Goal: Information Seeking & Learning: Learn about a topic

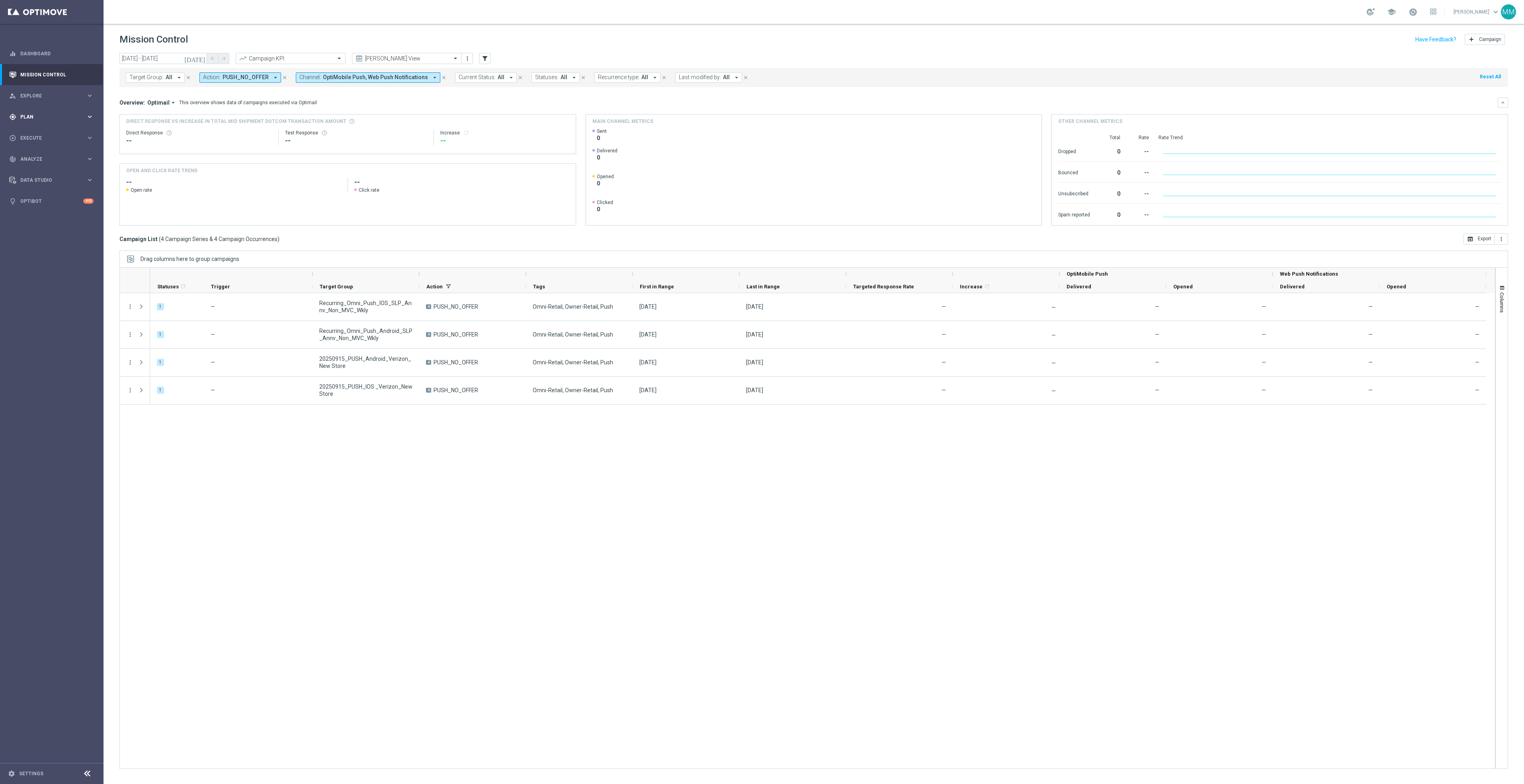
click at [66, 115] on span "Plan" at bounding box center [53, 117] width 66 height 5
click at [40, 134] on link "Target Groups" at bounding box center [51, 133] width 62 height 7
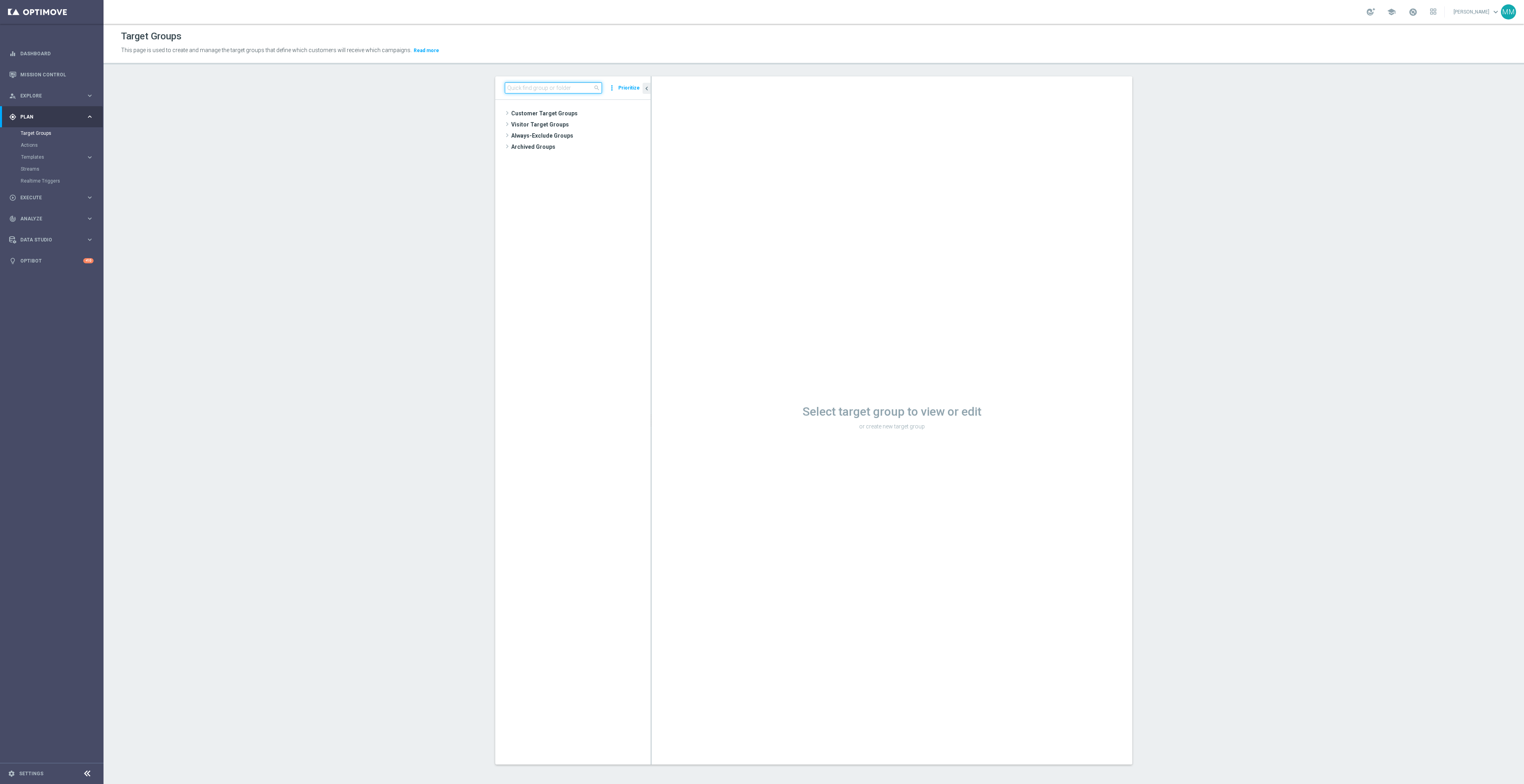
click at [533, 86] on input at bounding box center [553, 88] width 97 height 11
paste input "TUE_20250916_D_Omni_TSA_Check"
type input "TUE_20250916_D_Omni_TSA_Check"
click at [570, 147] on span "TUE_20250916_D_Omni_TSA_Check" at bounding box center [597, 147] width 107 height 7
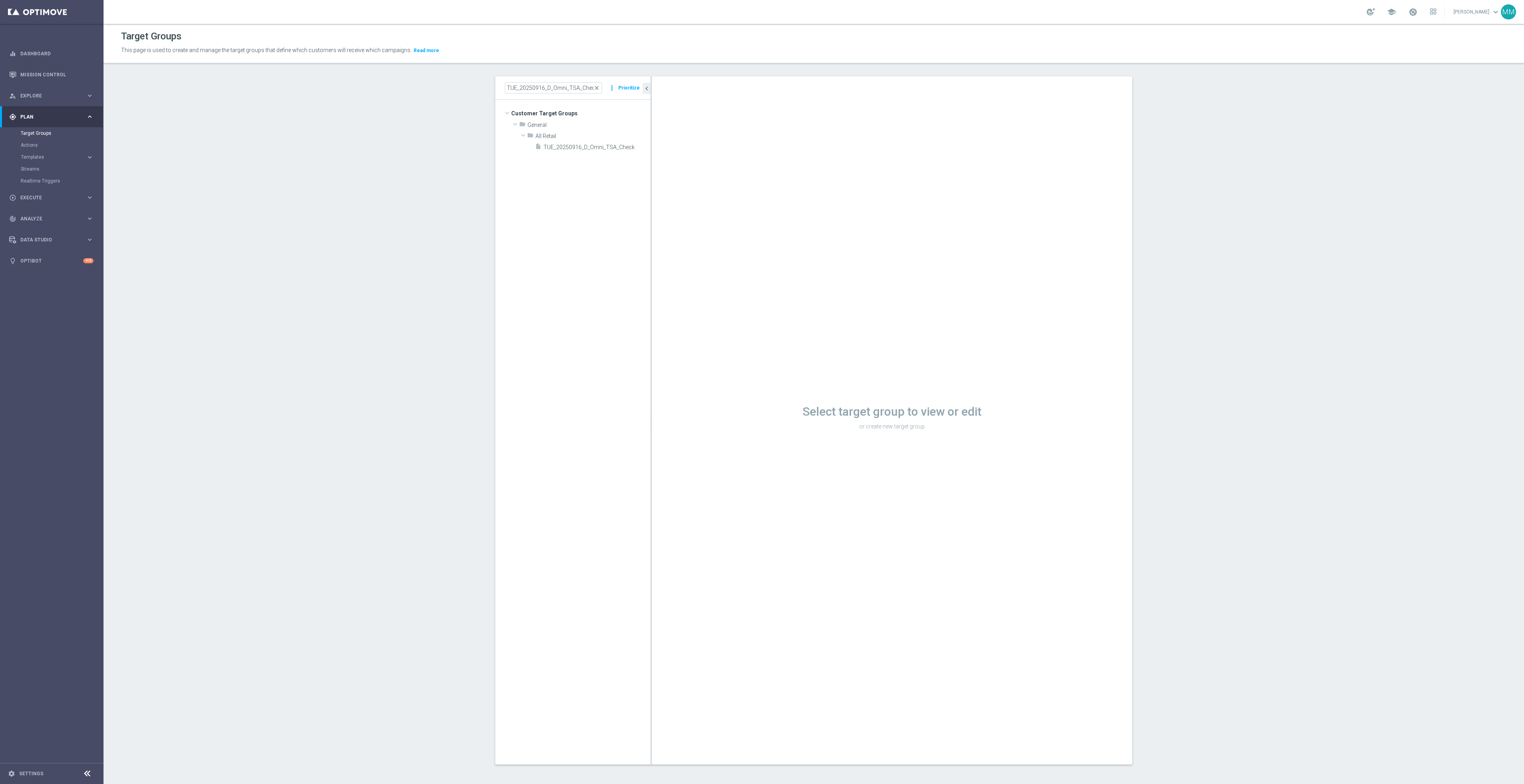
scroll to position [0, 0]
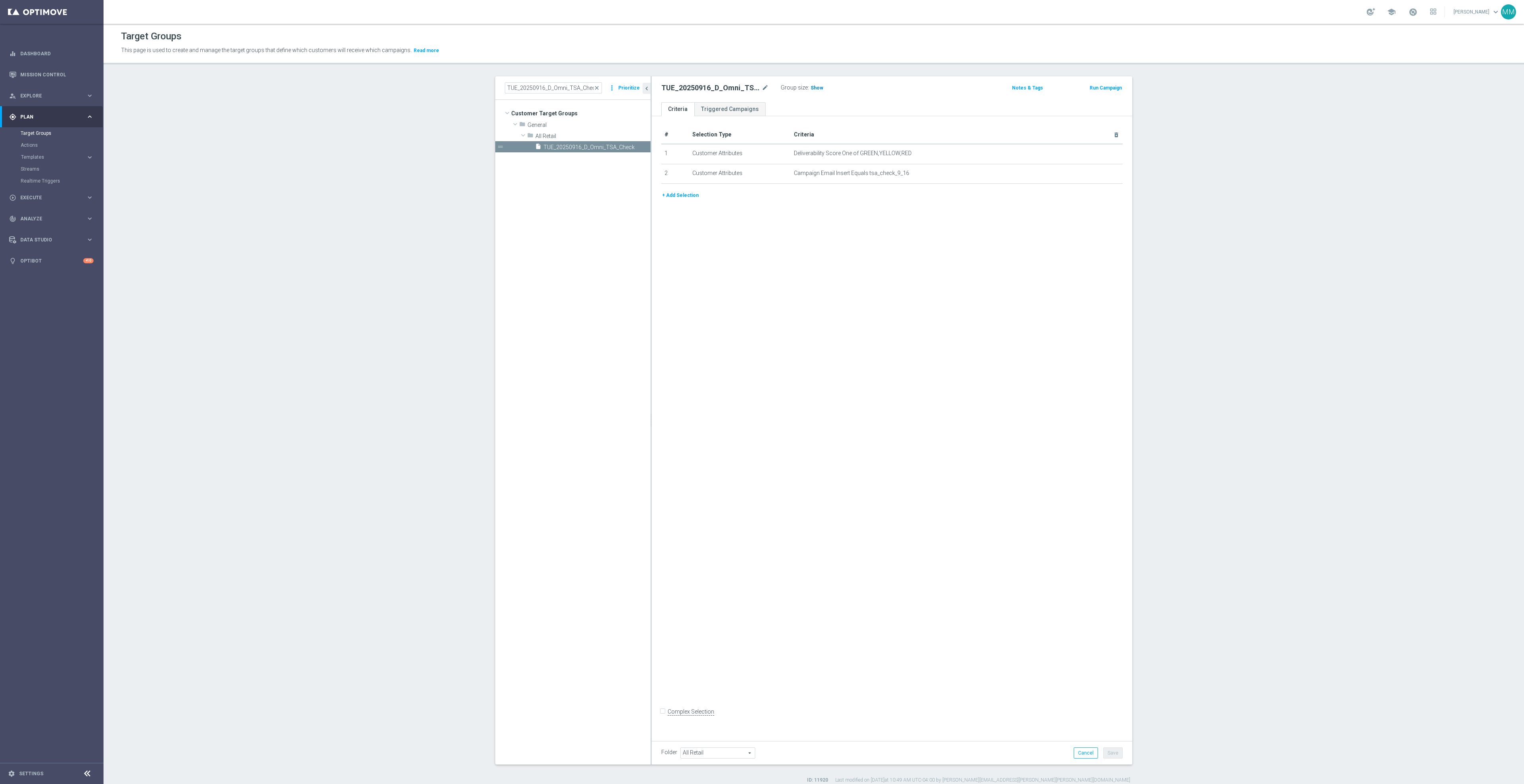
click at [811, 88] on span "Show" at bounding box center [817, 88] width 13 height 5
click at [821, 87] on span "153,670" at bounding box center [821, 89] width 20 height 8
click at [53, 93] on span "Explore" at bounding box center [53, 96] width 66 height 5
click at [46, 209] on div "gps_fixed Plan" at bounding box center [47, 212] width 77 height 7
click at [44, 154] on button "Templates keyboard_arrow_right" at bounding box center [57, 157] width 73 height 7
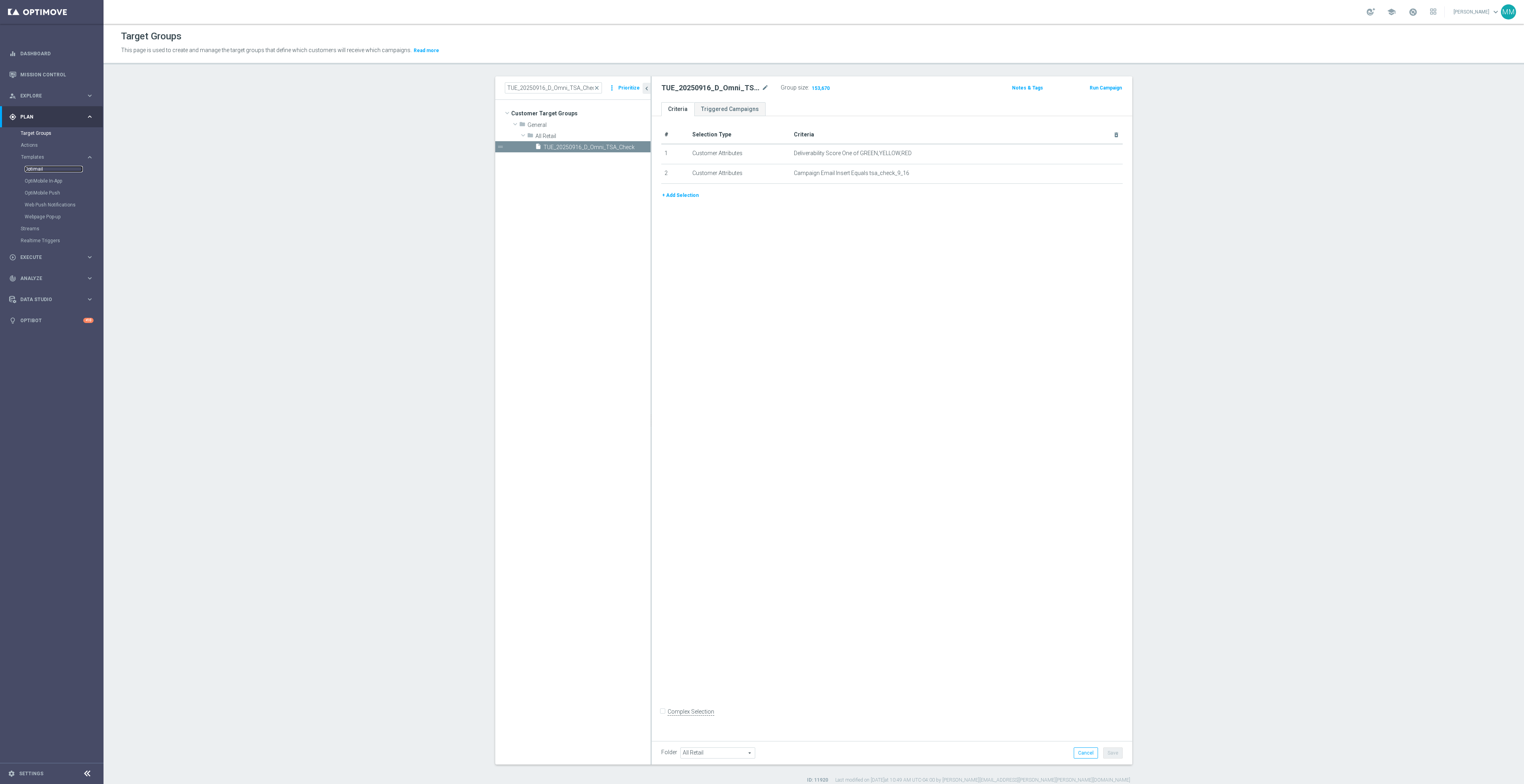
click at [36, 167] on link "Optimail" at bounding box center [54, 169] width 58 height 7
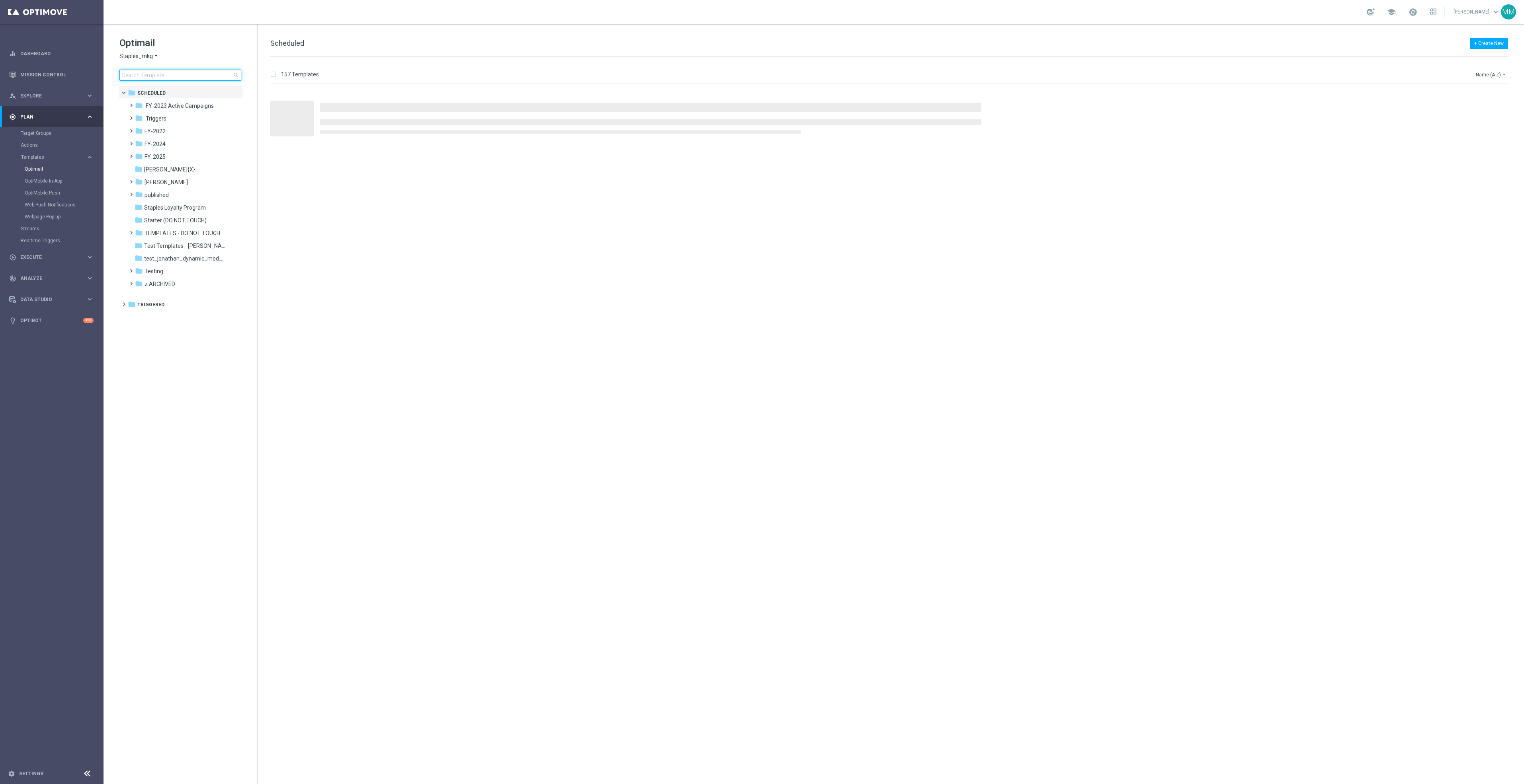
click at [199, 74] on input at bounding box center [180, 75] width 122 height 11
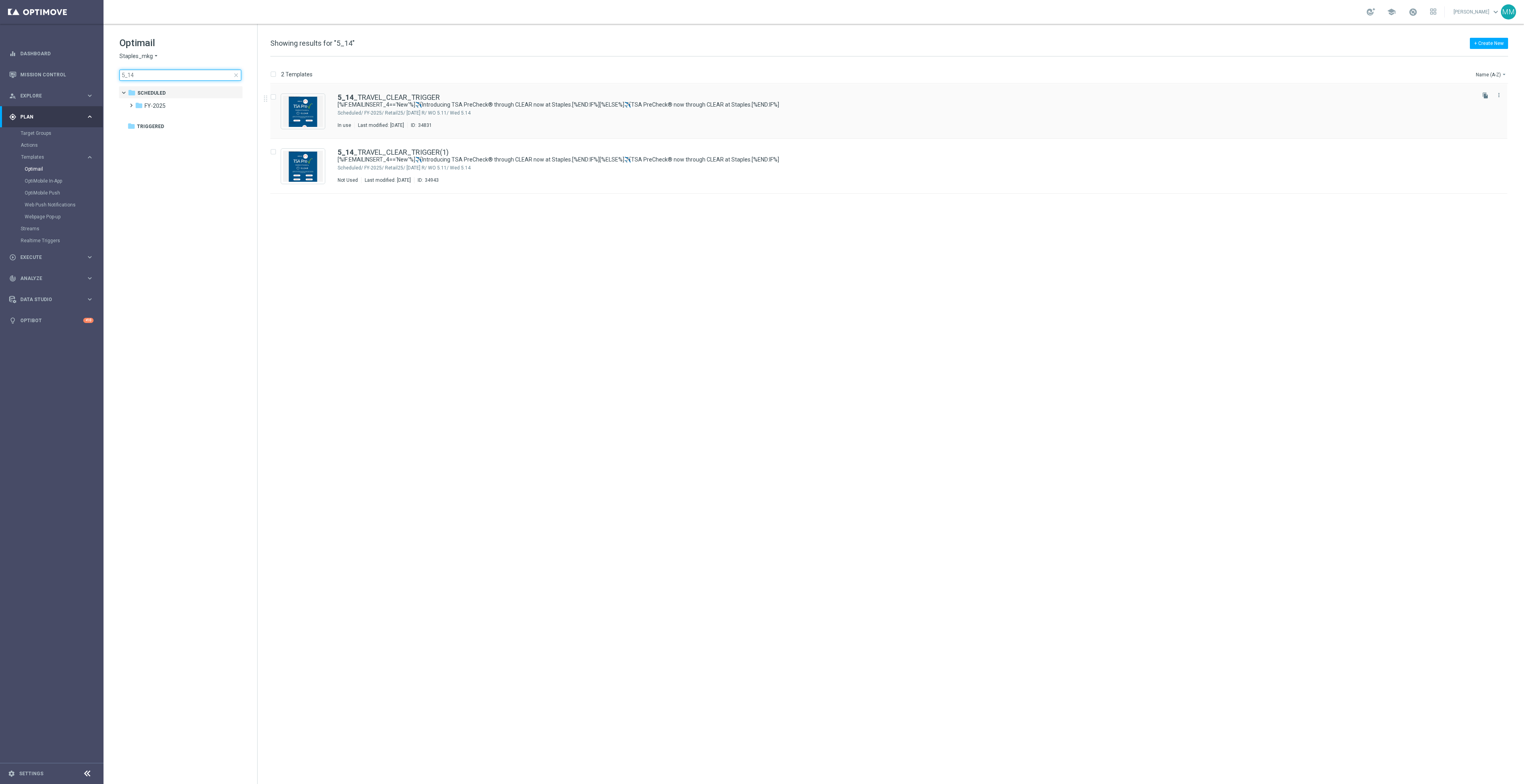
type input "5_14"
drag, startPoint x: 60, startPoint y: 190, endPoint x: 343, endPoint y: 13, distance: 333.8
click at [60, 190] on link "OptiMobile Push" at bounding box center [54, 193] width 58 height 7
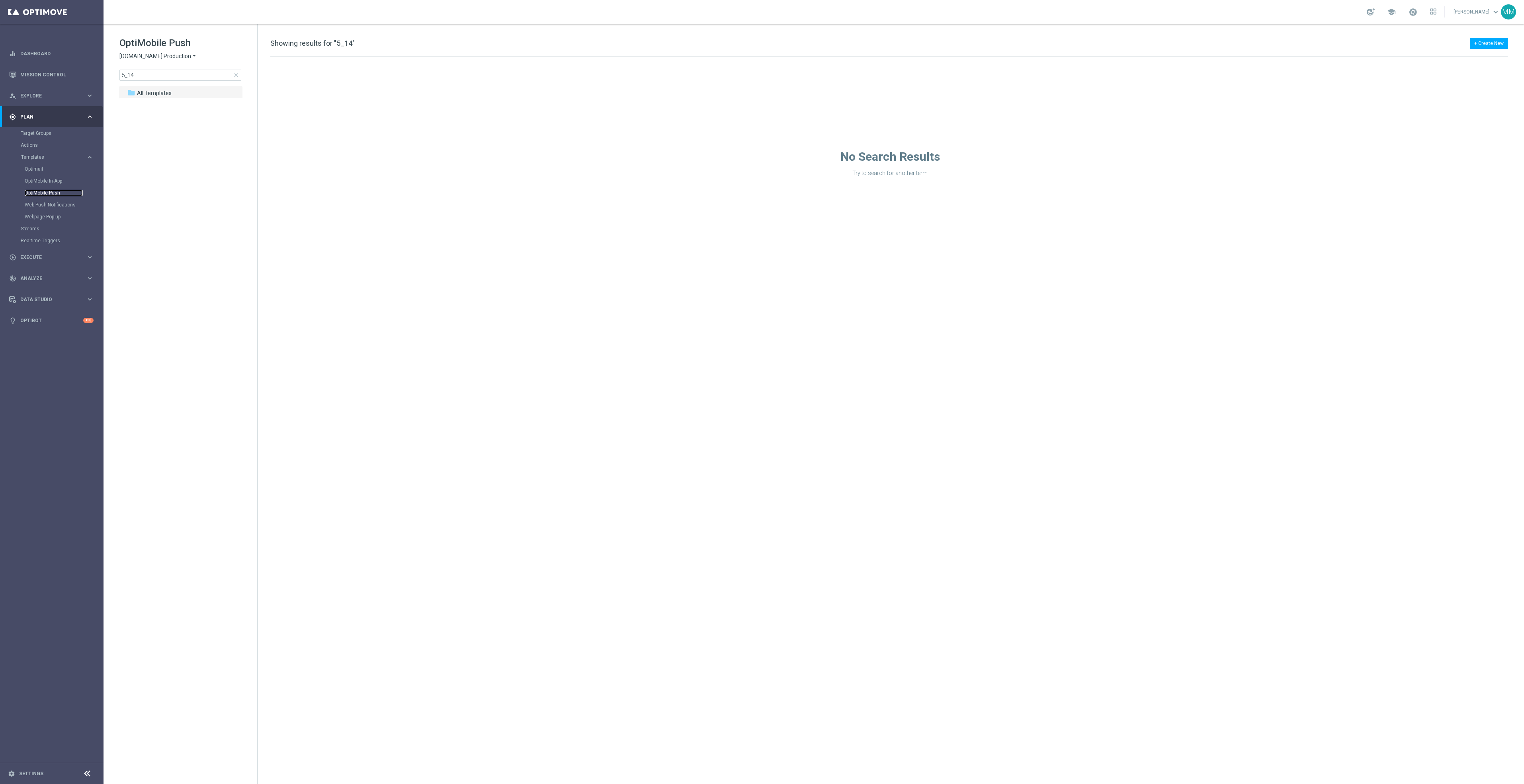
click at [50, 194] on link "OptiMobile Push" at bounding box center [54, 193] width 58 height 7
click at [237, 76] on span "close" at bounding box center [236, 75] width 7 height 7
click at [176, 119] on div "folder Retail 2025" at bounding box center [180, 118] width 92 height 9
click at [176, 249] on div "folder Sept" at bounding box center [185, 245] width 85 height 9
click at [186, 261] on div "folder WO 9.14" at bounding box center [189, 258] width 79 height 9
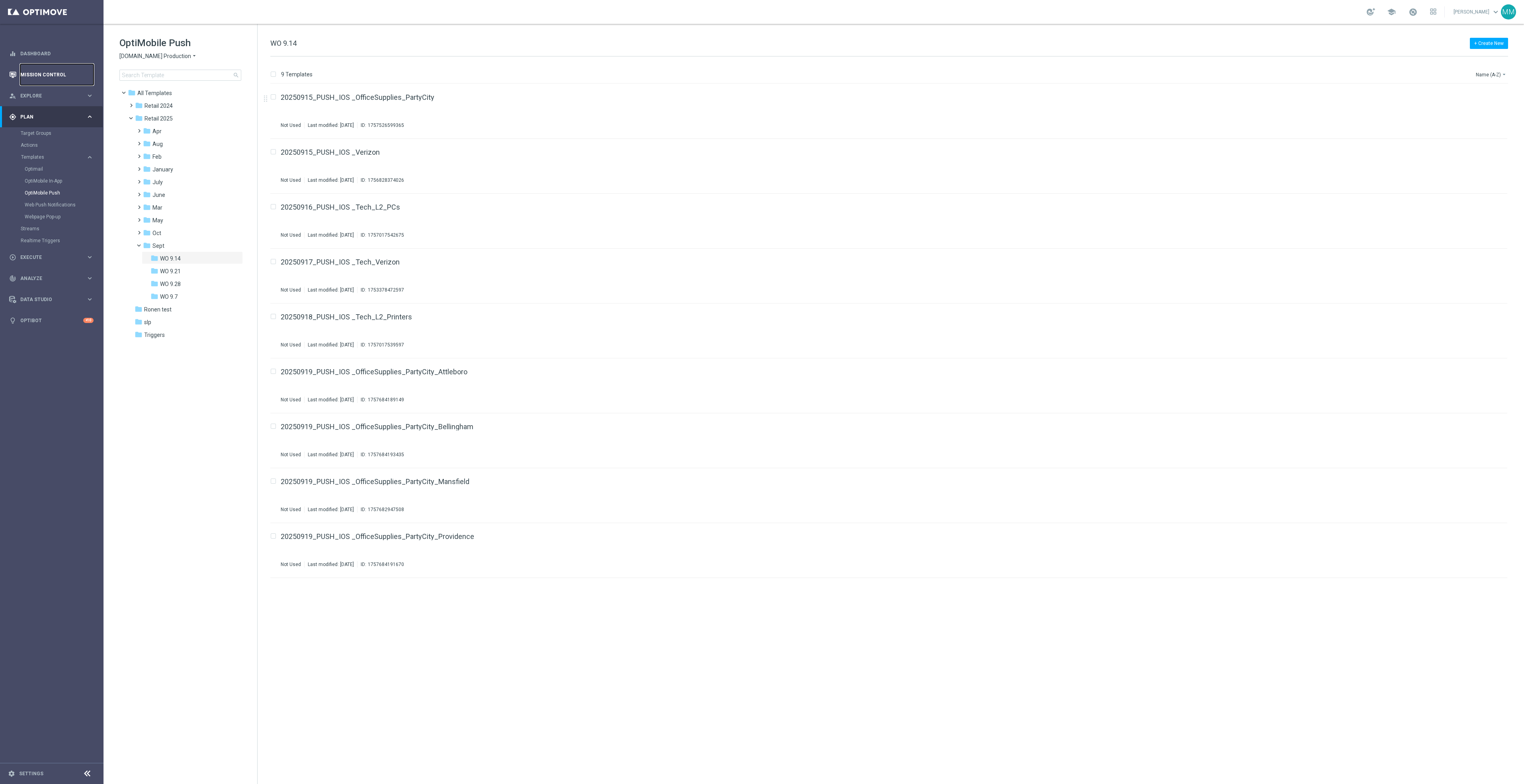
click at [57, 76] on link "Mission Control" at bounding box center [57, 74] width 73 height 21
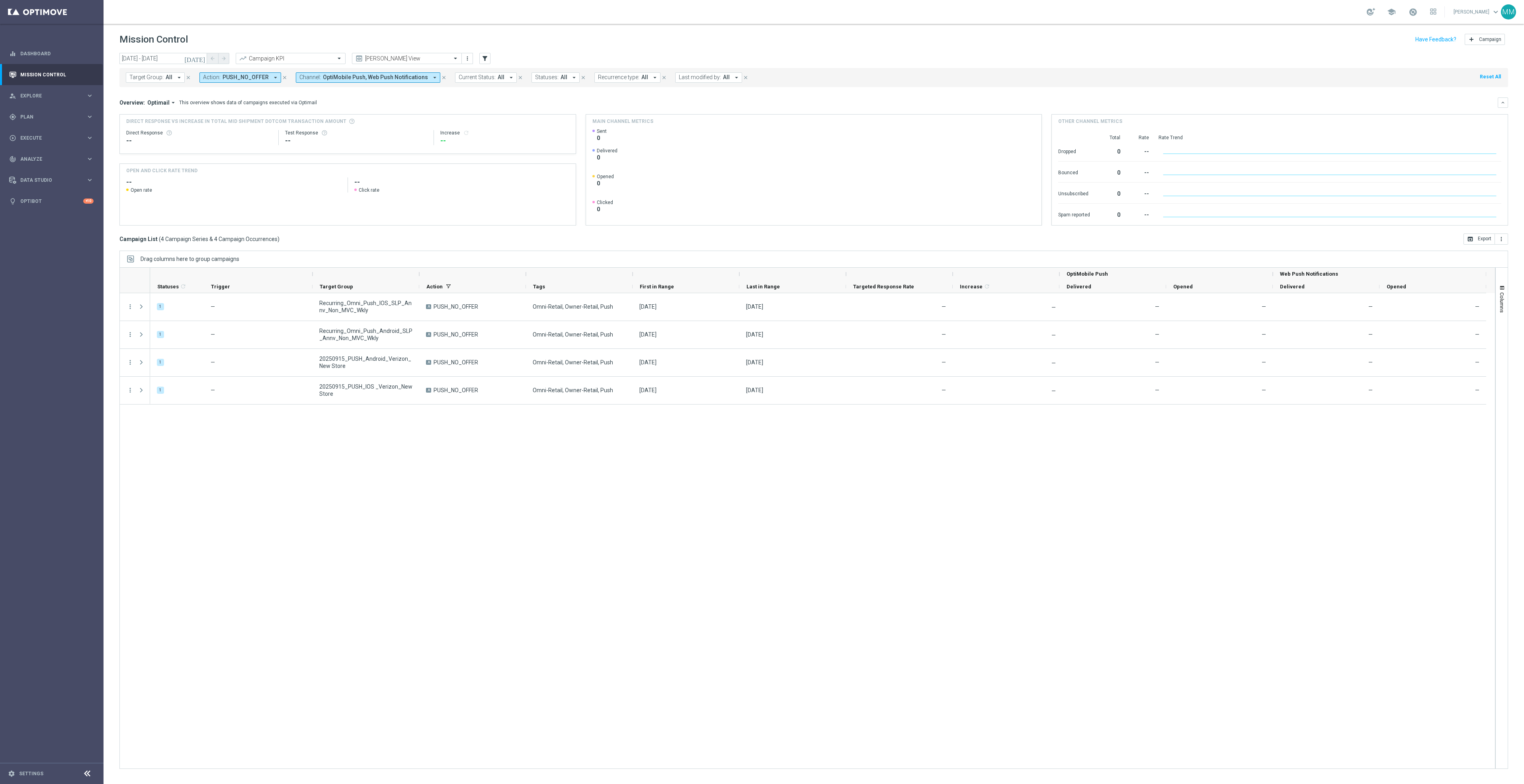
click at [199, 55] on icon "today" at bounding box center [195, 59] width 21 height 7
click at [340, 82] on span "›" at bounding box center [339, 77] width 10 height 10
click at [337, 99] on span "2" at bounding box center [339, 103] width 13 height 13
click at [209, 116] on span "8" at bounding box center [209, 116] width 13 height 13
click at [177, 65] on div "Target Group: All arrow_drop_down close Action: PUSH_NO_OFFER arrow_drop_down c…" at bounding box center [813, 76] width 1389 height 22
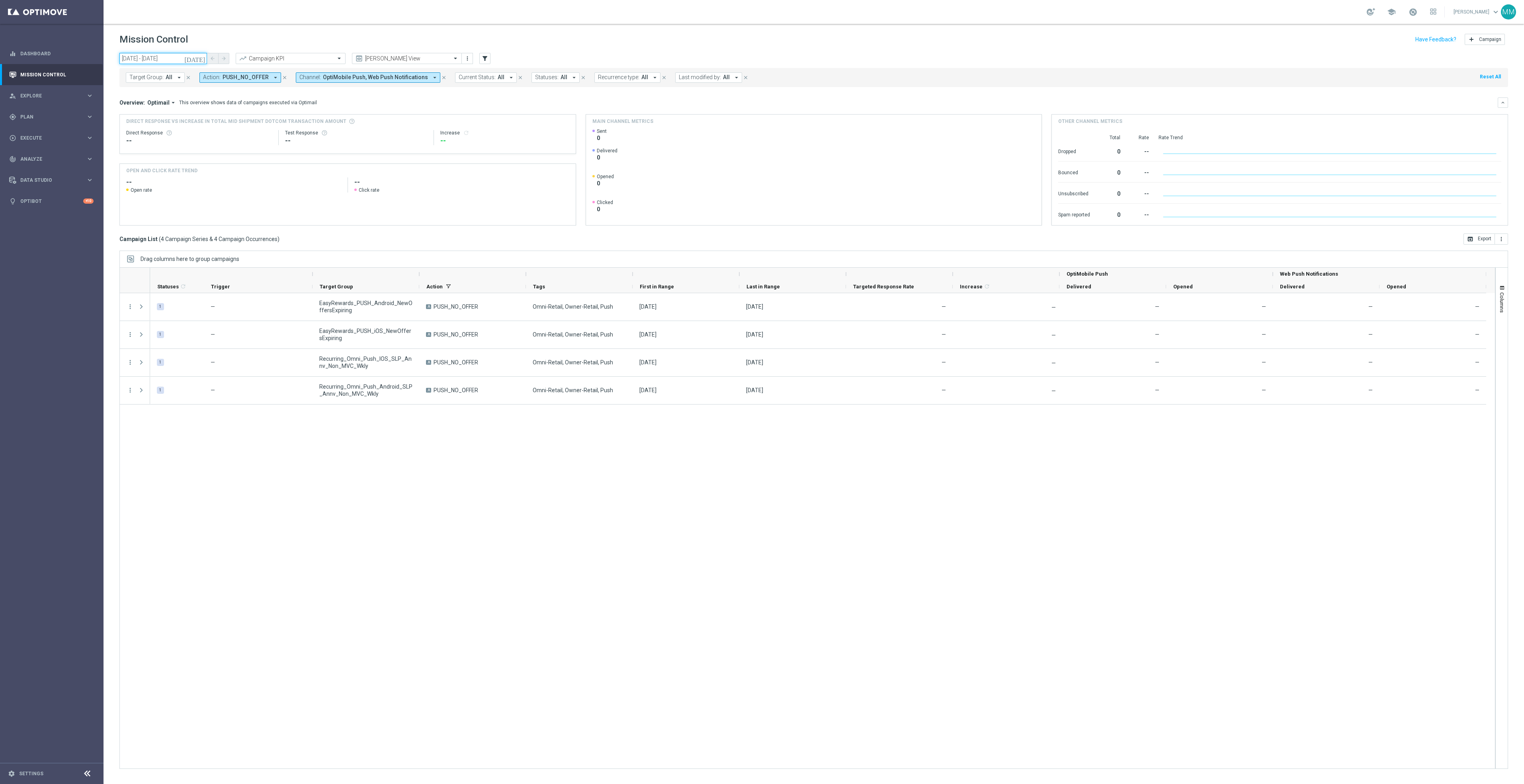
click at [181, 57] on input "02 Nov 2025 - 08 Nov 2025" at bounding box center [163, 59] width 88 height 11
click at [230, 116] on span "9" at bounding box center [224, 116] width 13 height 13
click at [207, 128] on span "15" at bounding box center [209, 129] width 13 height 13
click at [183, 58] on input "09 Nov 2025 - 15 Nov 2025" at bounding box center [163, 59] width 88 height 11
click at [222, 105] on span "2" at bounding box center [224, 103] width 13 height 13
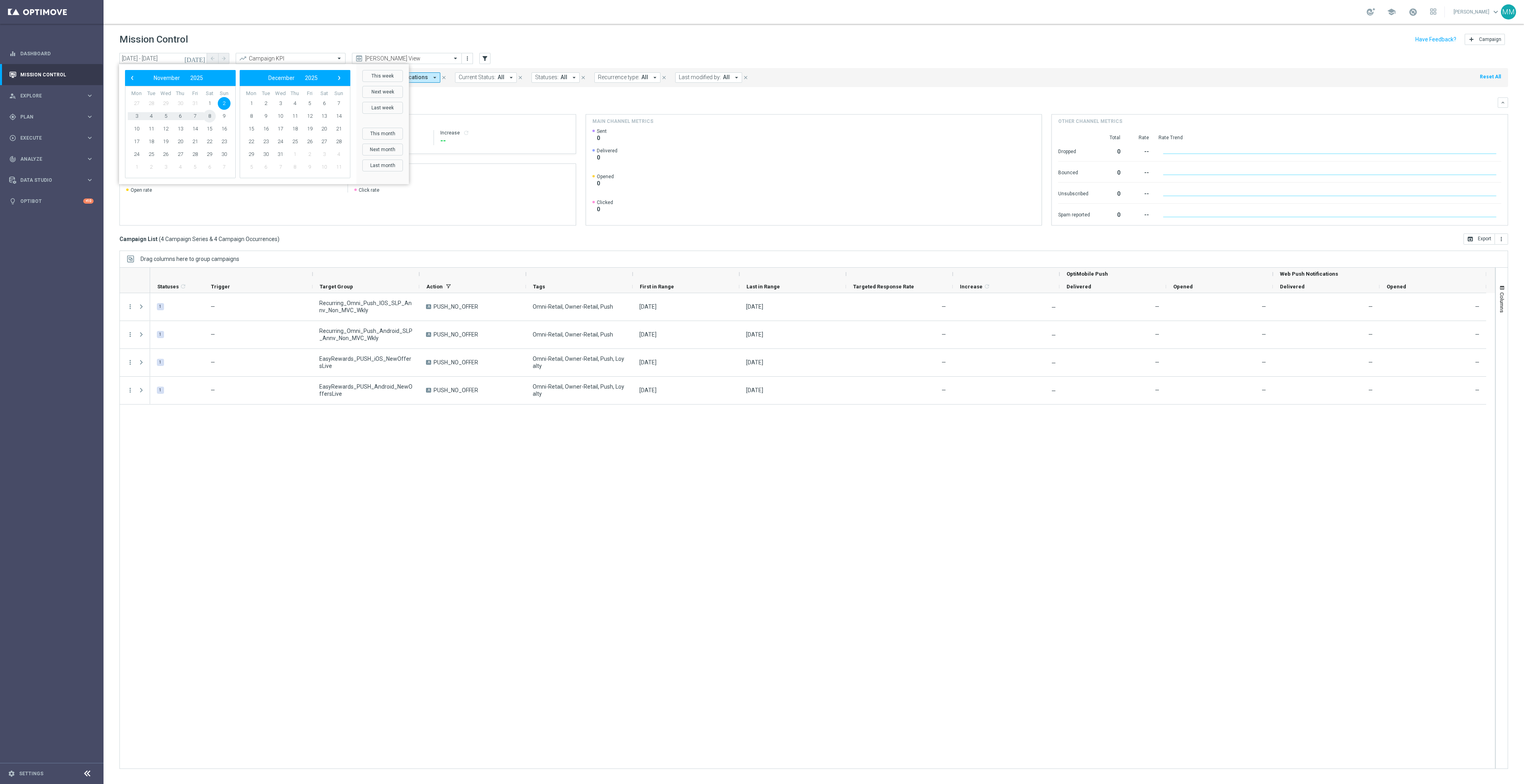
click at [209, 116] on span "8" at bounding box center [209, 116] width 13 height 13
click at [191, 56] on input "02 Nov 2025 - 08 Nov 2025" at bounding box center [163, 59] width 88 height 11
click at [226, 117] on span "9" at bounding box center [224, 116] width 13 height 13
click at [226, 127] on span "16" at bounding box center [224, 129] width 13 height 13
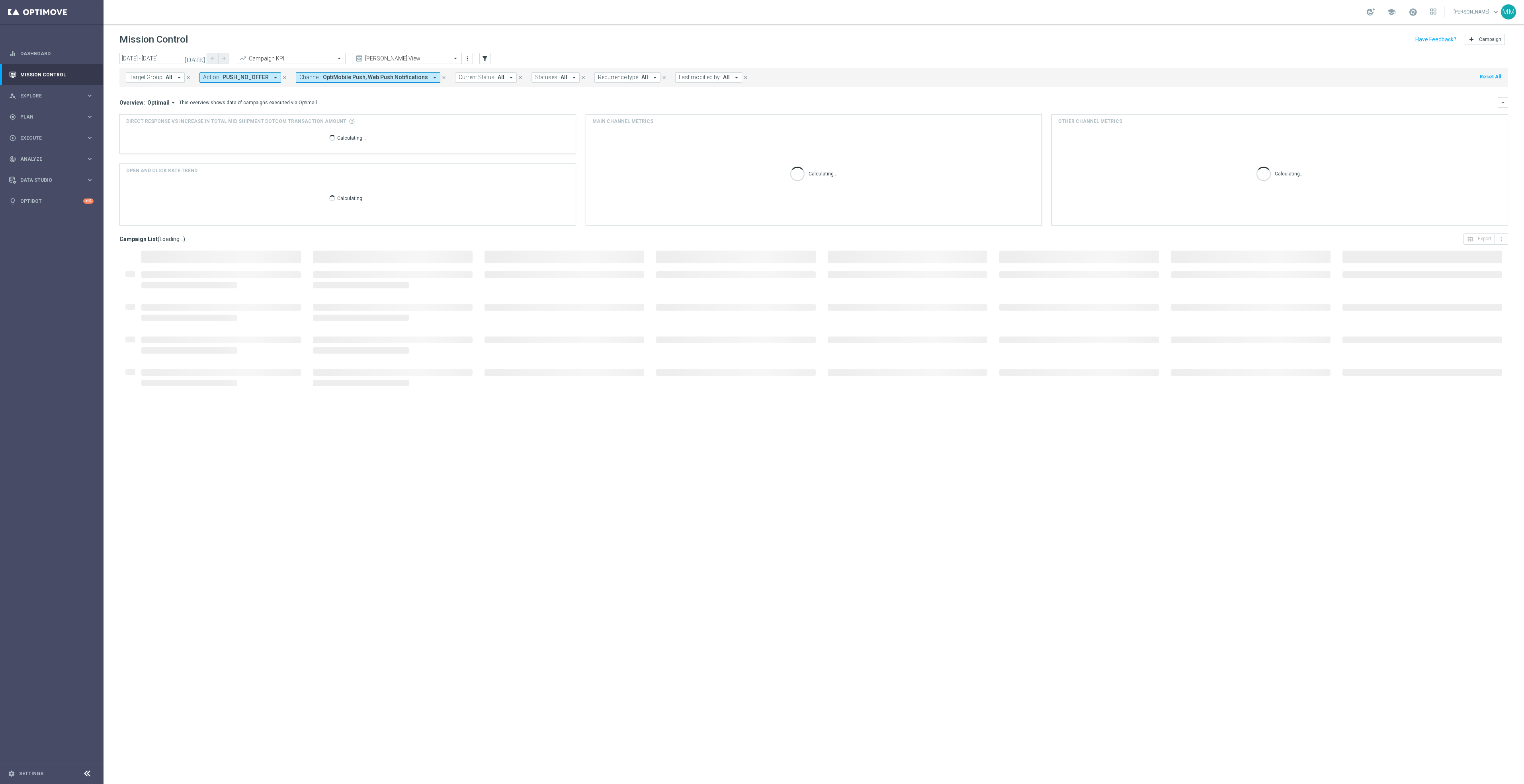
click at [201, 57] on icon "today" at bounding box center [195, 59] width 21 height 7
click at [225, 127] on span "16" at bounding box center [224, 129] width 13 height 13
click at [204, 145] on span "22" at bounding box center [209, 142] width 13 height 13
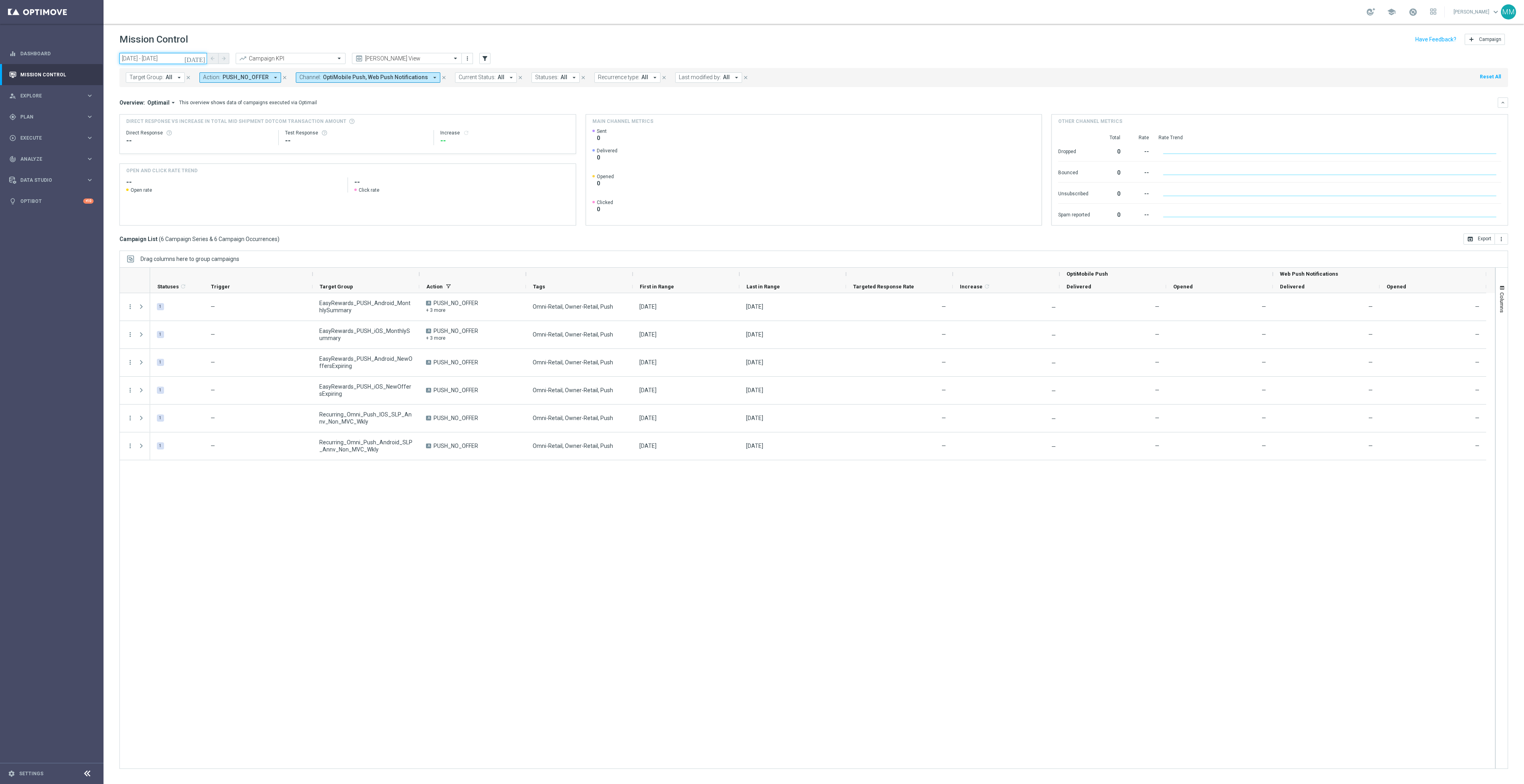
click at [188, 60] on input "16 Nov 2025 - 22 Nov 2025" at bounding box center [163, 59] width 88 height 11
click at [224, 140] on span "23" at bounding box center [224, 142] width 13 height 13
click at [206, 153] on span "29" at bounding box center [209, 154] width 13 height 13
click at [196, 64] on input "23 Nov 2025 - 29 Nov 2025" at bounding box center [163, 59] width 88 height 11
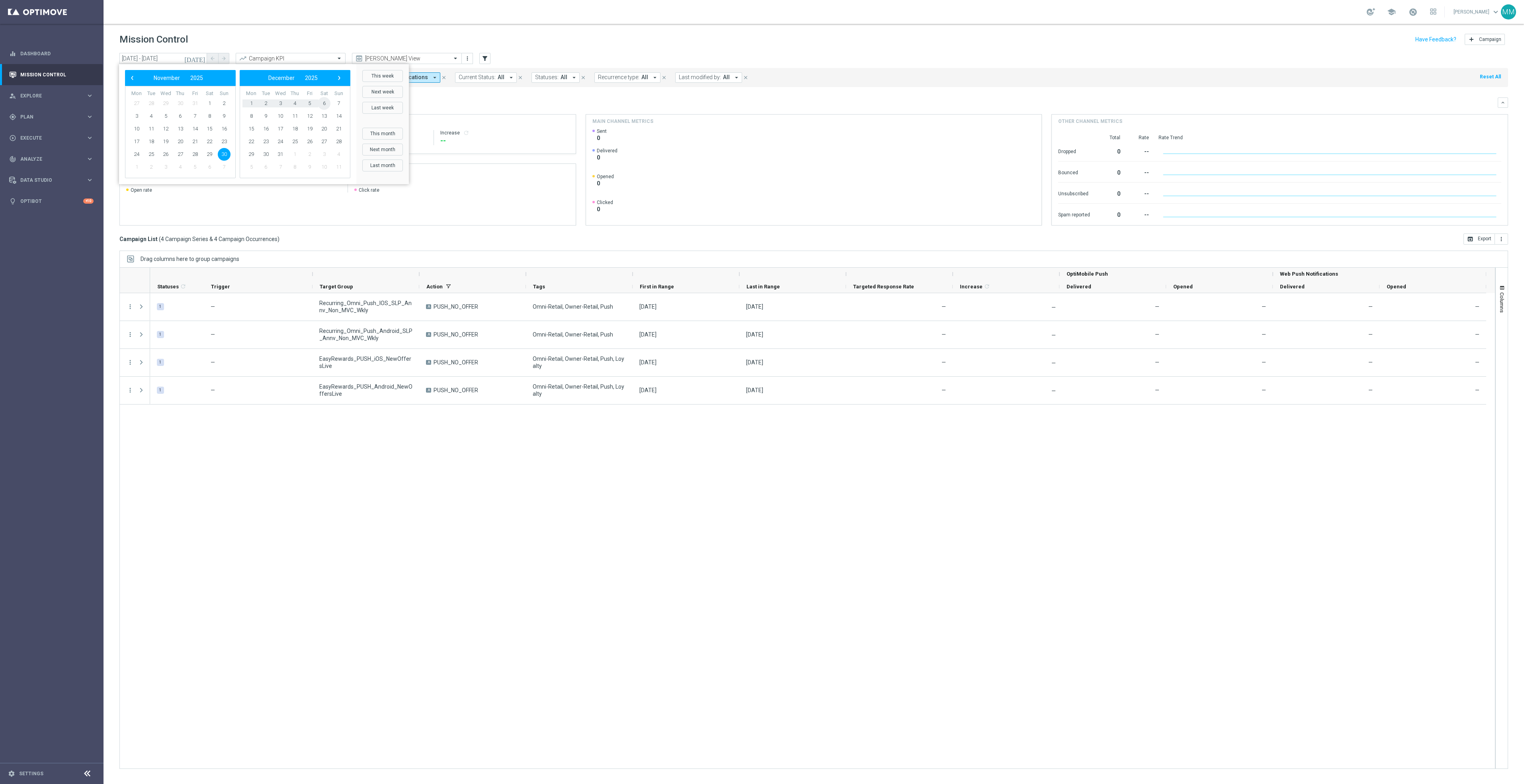
click at [321, 102] on span "6" at bounding box center [324, 103] width 13 height 13
click at [183, 59] on input "30 Nov 2025 - 06 Dec 2025" at bounding box center [163, 59] width 88 height 11
click at [336, 105] on span "7" at bounding box center [339, 103] width 13 height 13
click at [211, 117] on span "13" at bounding box center [209, 116] width 13 height 13
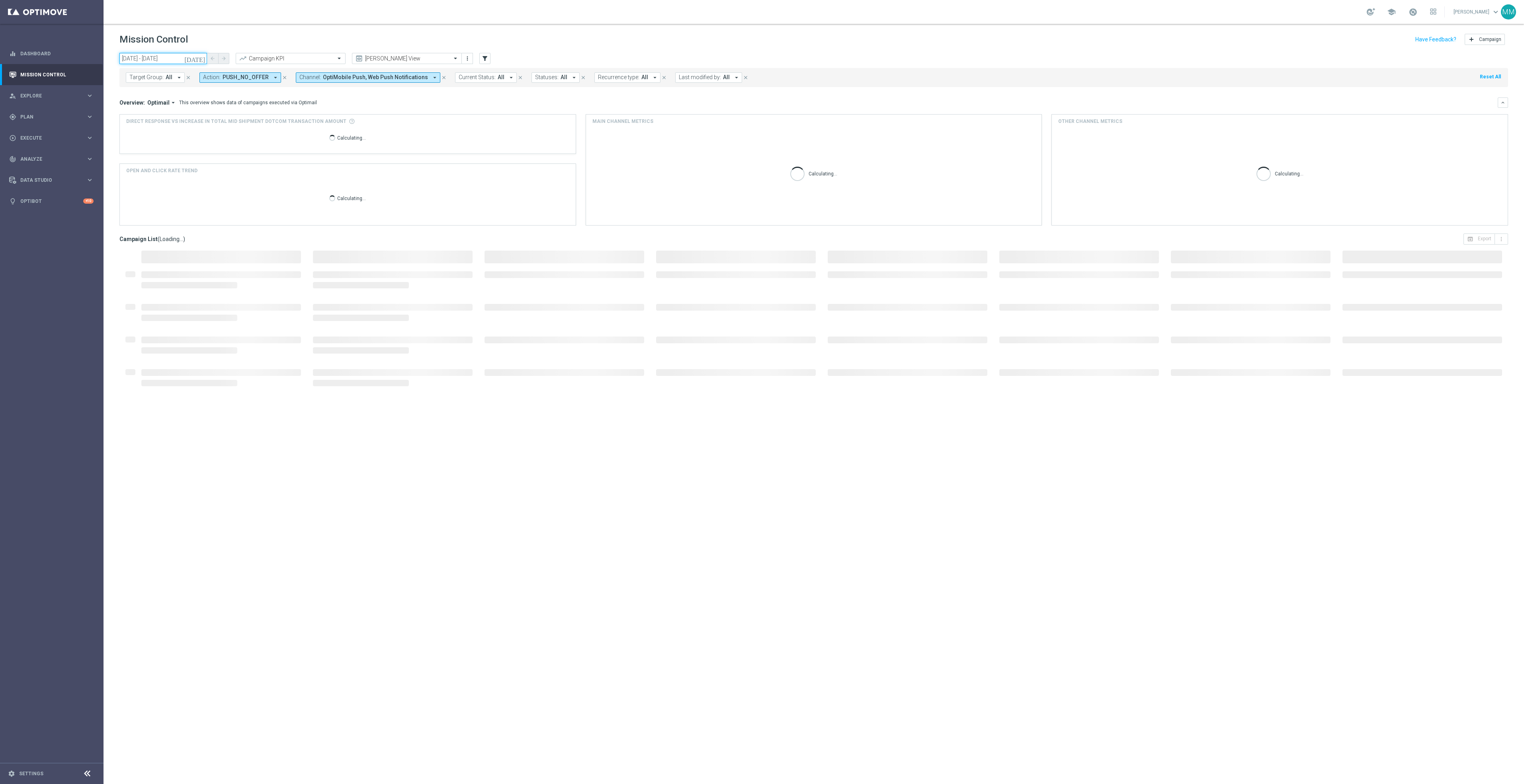
click at [188, 59] on input "07 Dec 2025 - 13 Dec 2025" at bounding box center [163, 59] width 88 height 11
click at [221, 109] on span "7" at bounding box center [224, 103] width 13 height 13
click at [208, 116] on span "13" at bounding box center [209, 116] width 13 height 13
click at [171, 60] on input "07 Dec 2025 - 13 Dec 2025" at bounding box center [163, 59] width 88 height 11
click at [201, 116] on td "12" at bounding box center [195, 116] width 15 height 13
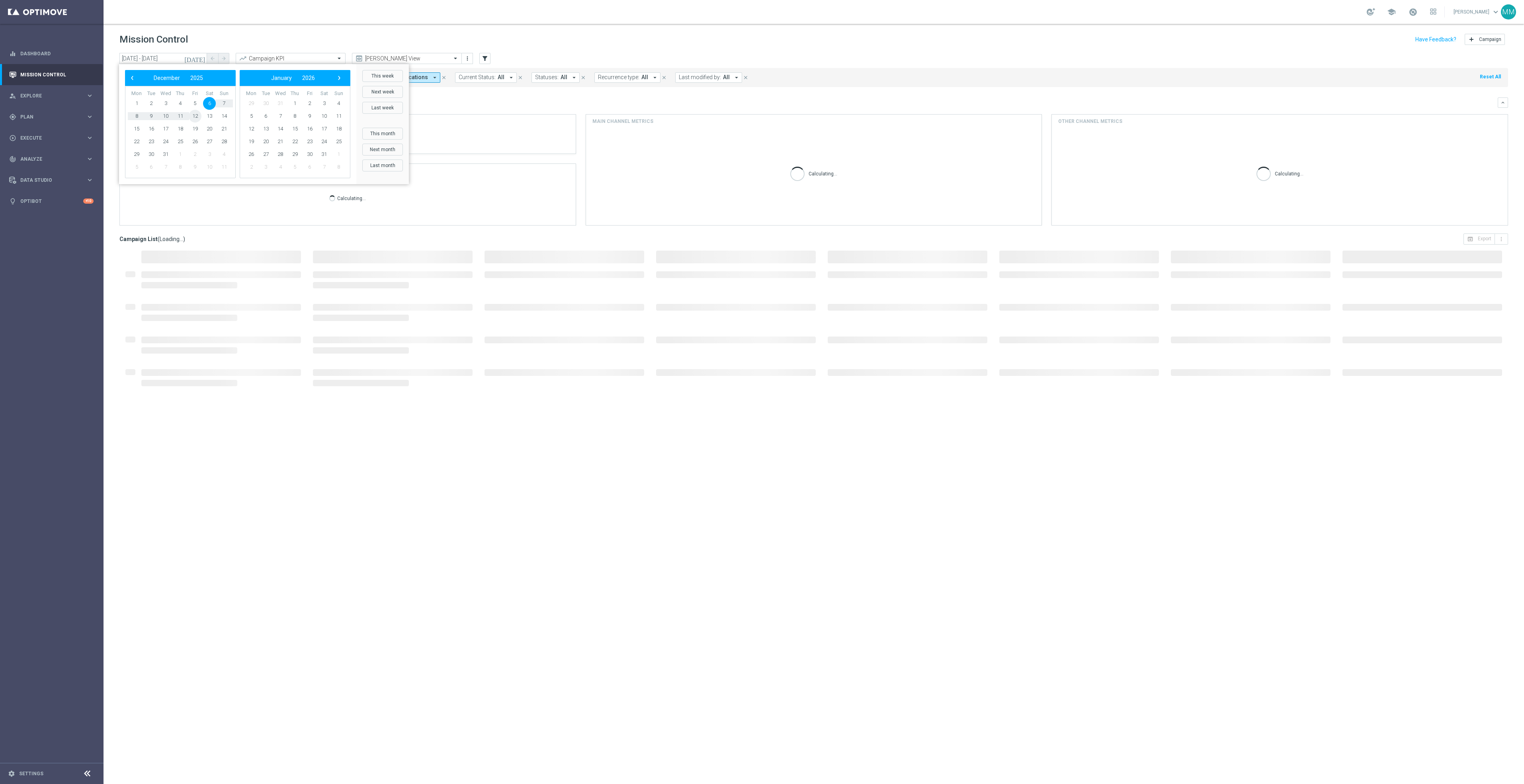
click at [196, 116] on span "12" at bounding box center [195, 116] width 13 height 13
type input "06 Dec 2025 - 12 Dec 2025"
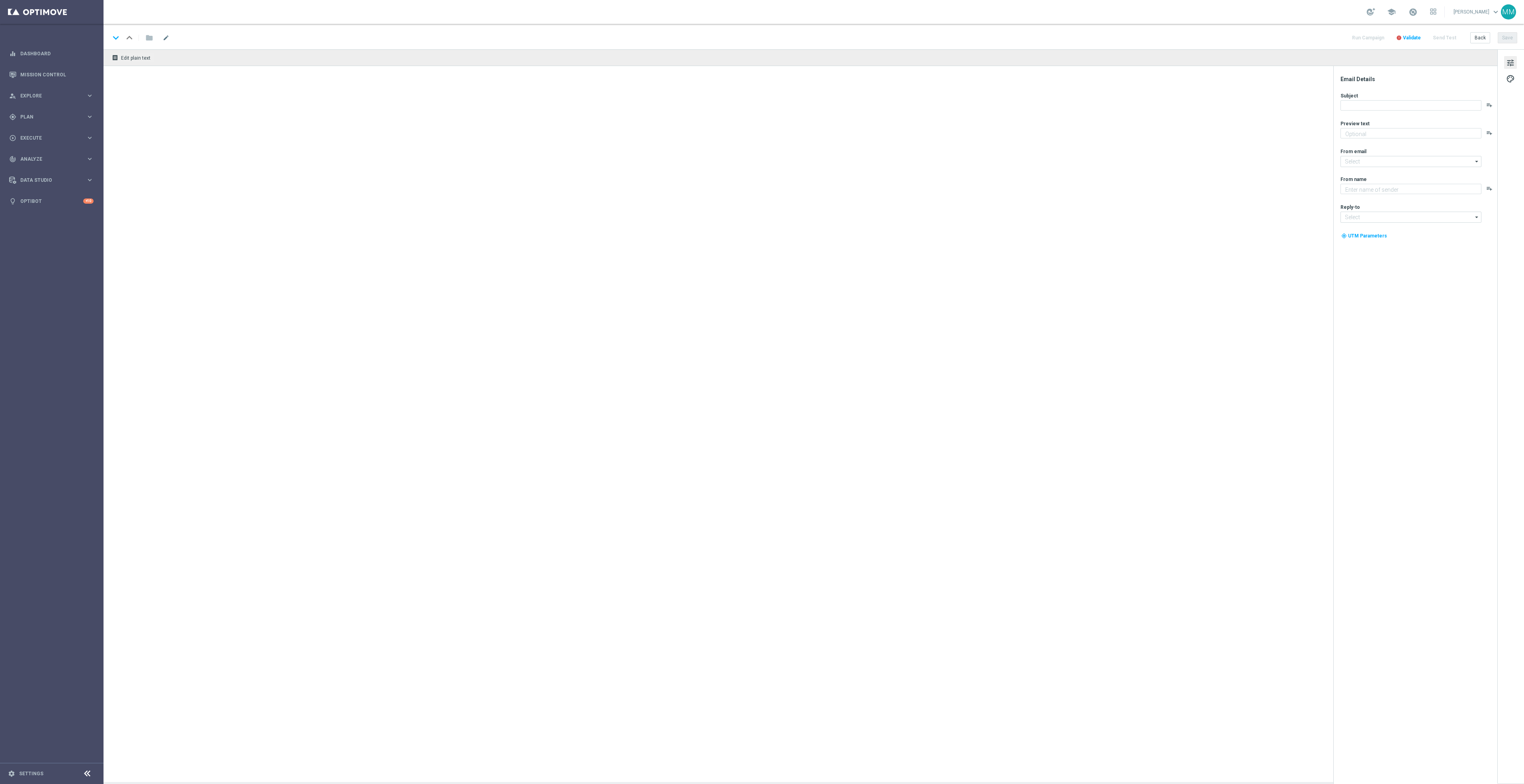
type textarea "[%IF:EMAILINSERT_4=='New'%]Fly through security.[%END:IF%][%ELSE%]Make security…"
type input "[EMAIL_ADDRESS][DOMAIN_NAME]"
type textarea "Staples"
type input "[EMAIL_ADDRESS][DOMAIN_NAME]"
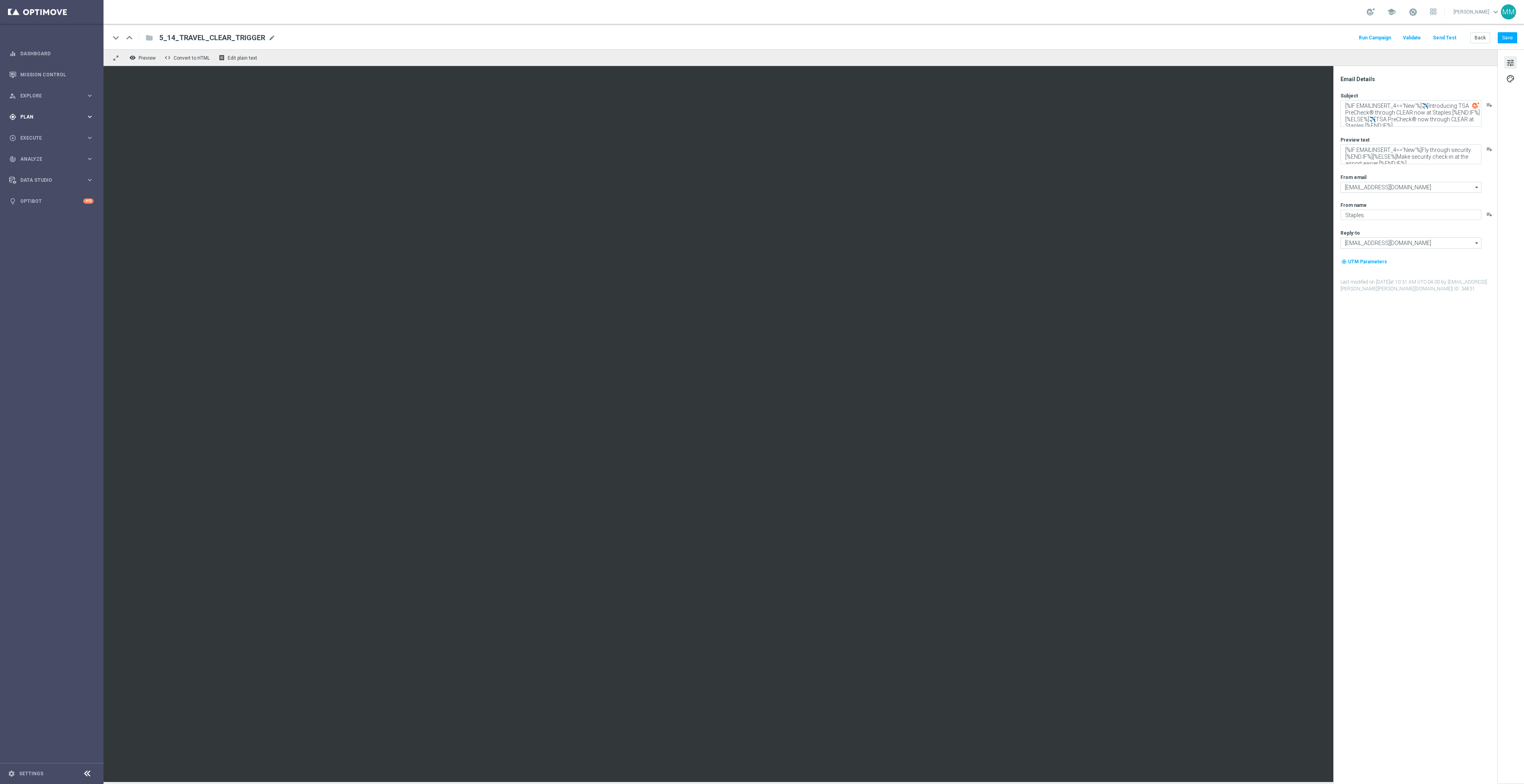
click at [46, 116] on span "Plan" at bounding box center [53, 117] width 66 height 5
click at [43, 159] on span "Templates" at bounding box center [50, 157] width 57 height 5
click at [58, 203] on link "Web Push Notifications" at bounding box center [54, 205] width 58 height 7
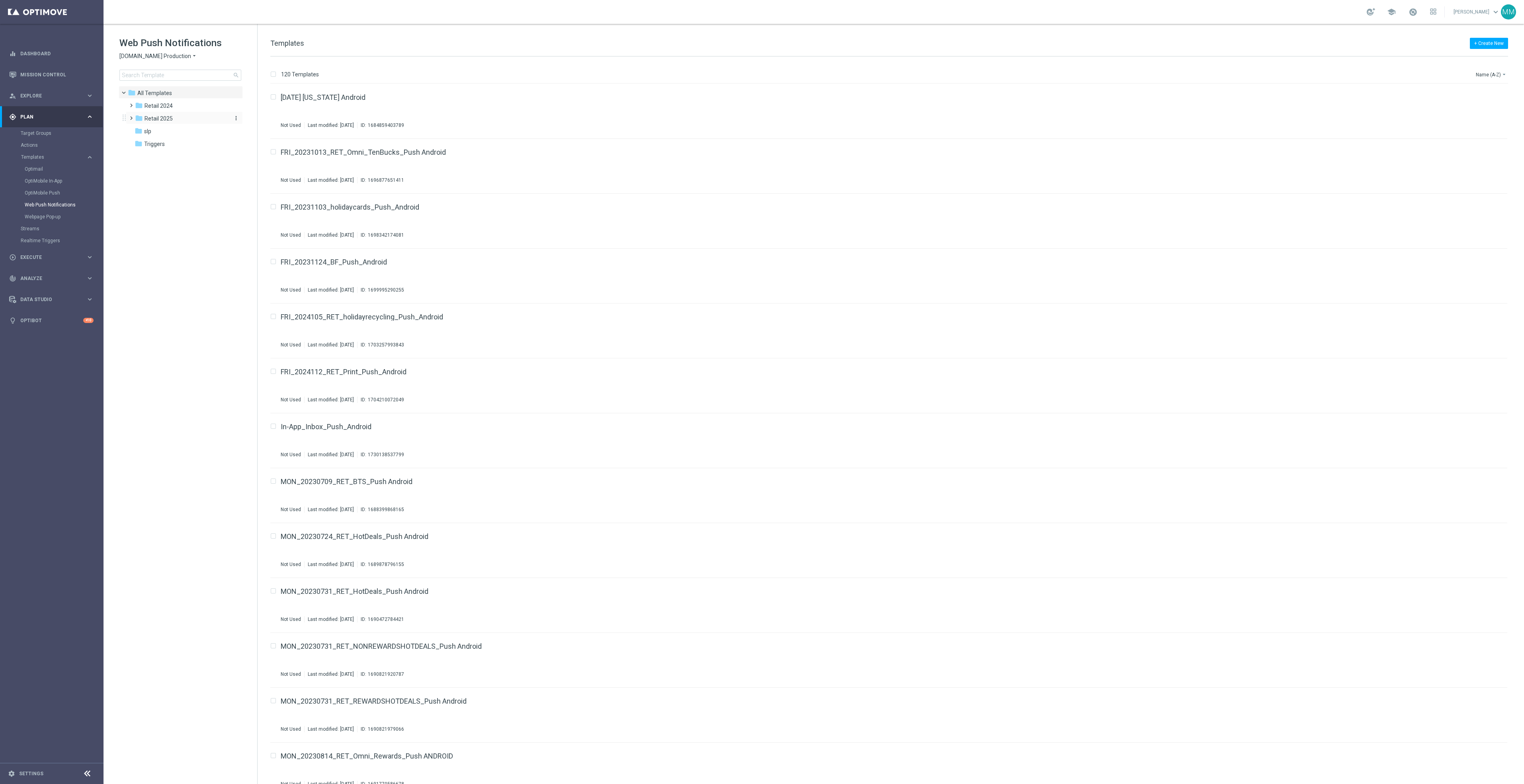
click at [175, 121] on div "folder Retail 2025" at bounding box center [180, 118] width 92 height 9
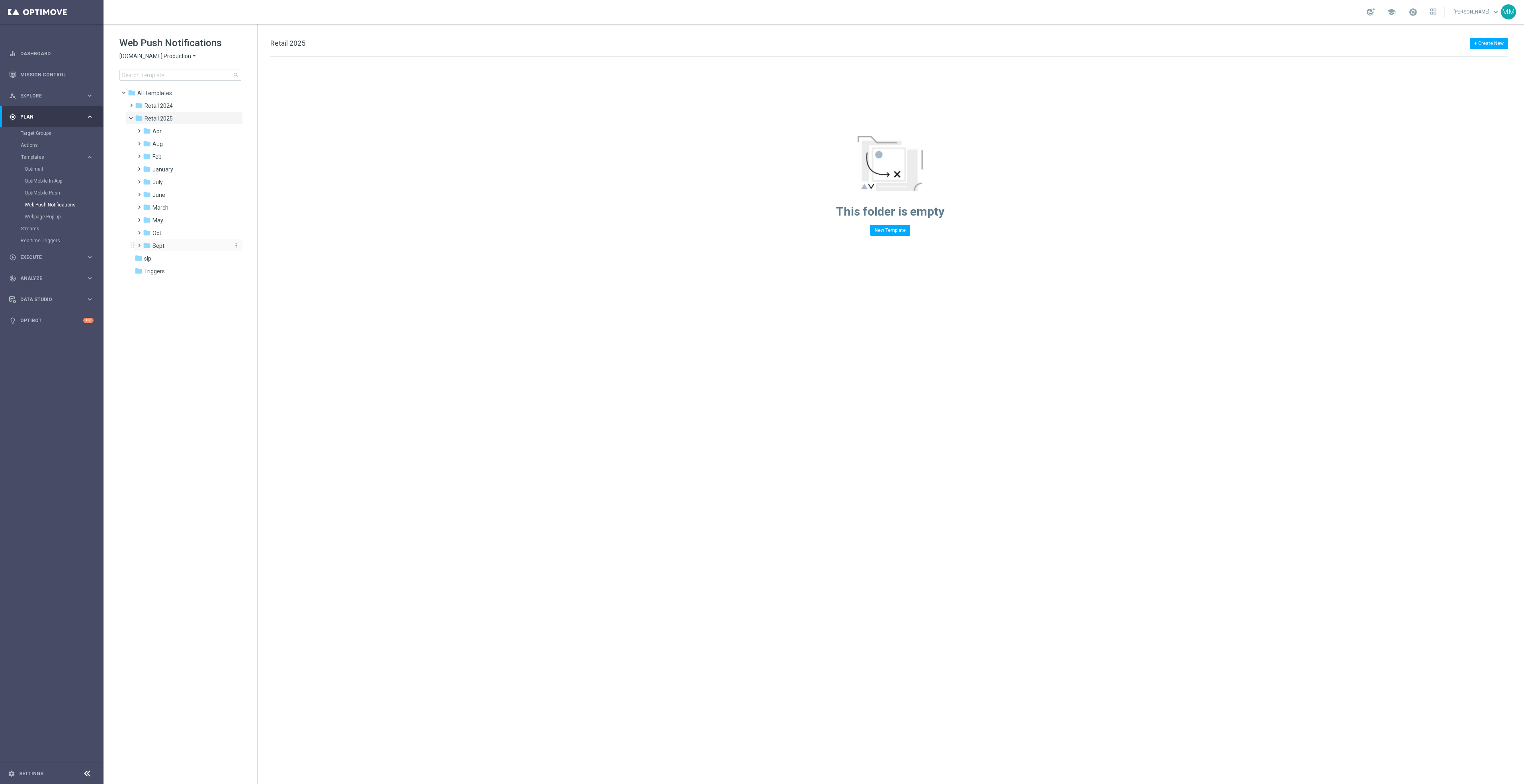
click at [183, 247] on div "folder Sept" at bounding box center [185, 245] width 85 height 9
click at [188, 255] on div "folder WO 9.14" at bounding box center [189, 258] width 79 height 9
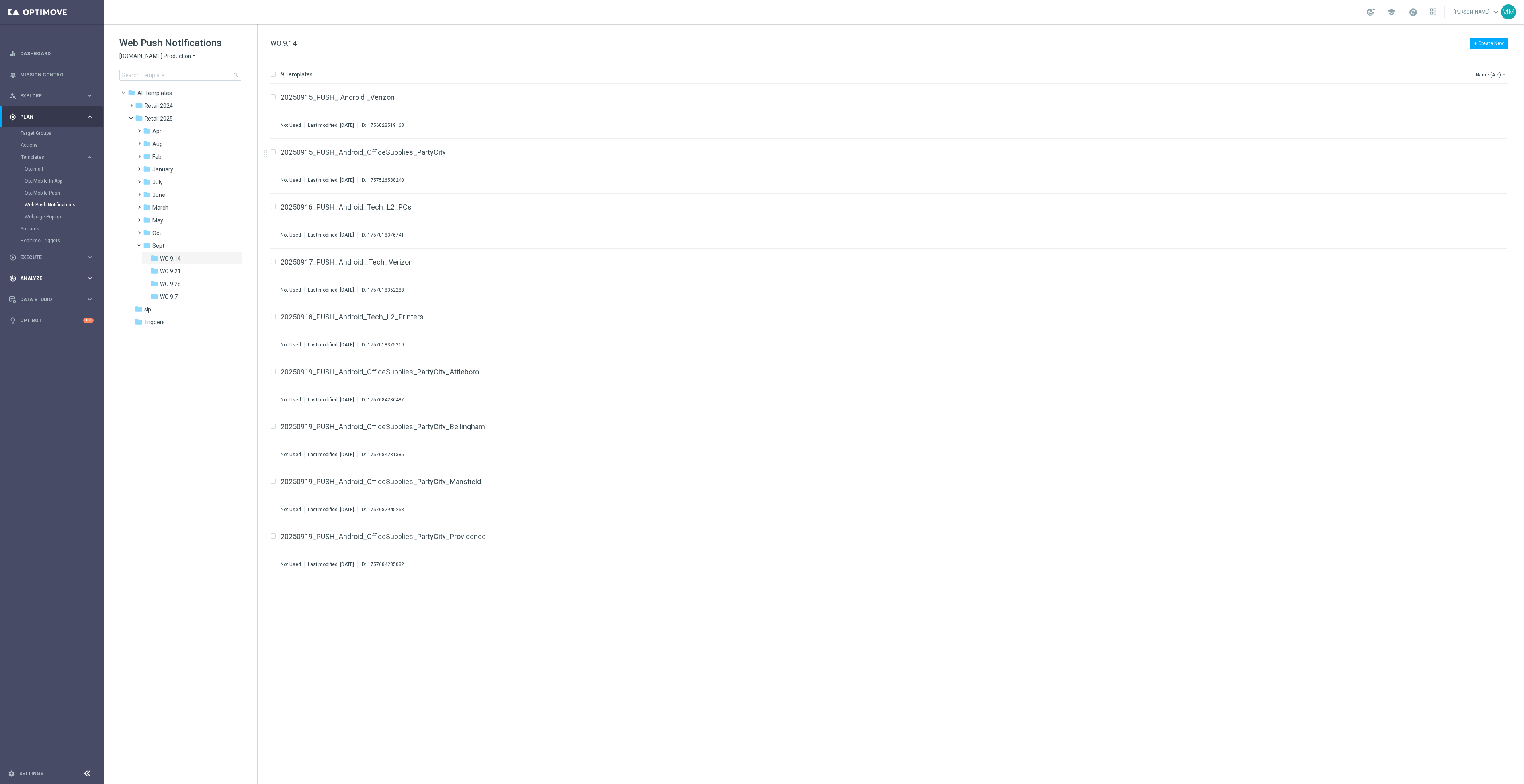
click at [55, 287] on div "track_changes Analyze keyboard_arrow_right" at bounding box center [51, 278] width 103 height 21
click at [59, 238] on button "BI Studio keyboard_arrow_right" at bounding box center [57, 235] width 73 height 7
click at [63, 283] on link "Push Baseline Matchback" at bounding box center [54, 283] width 58 height 7
